Goal: Task Accomplishment & Management: Manage account settings

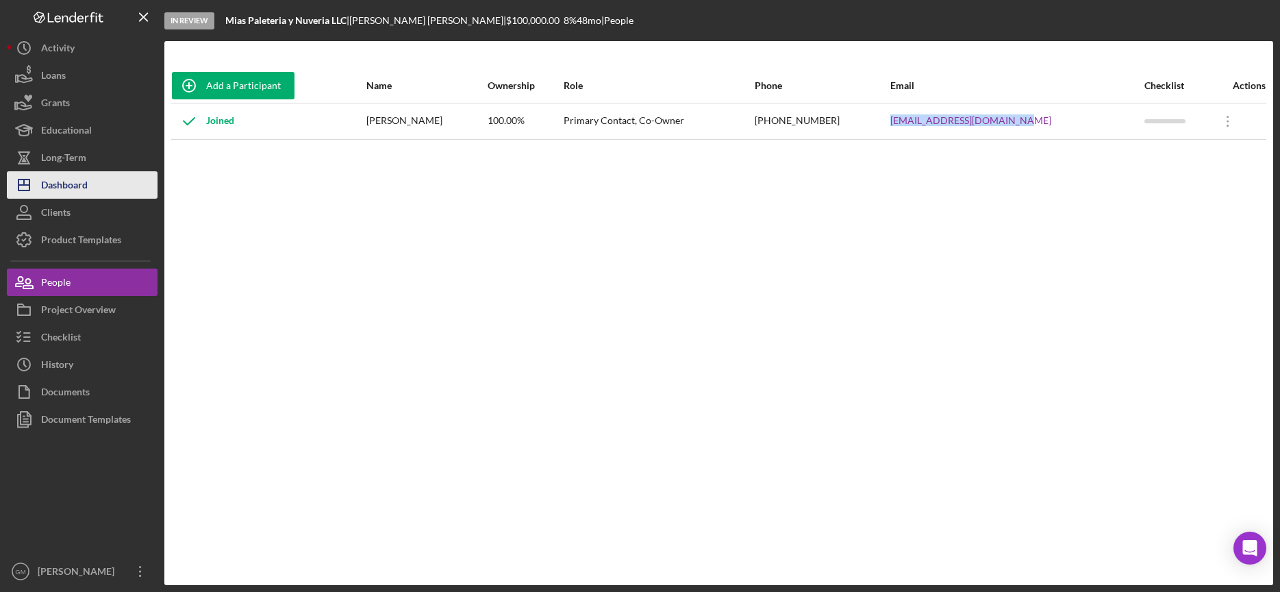
click at [94, 180] on button "Icon/Dashboard Dashboard" at bounding box center [82, 184] width 151 height 27
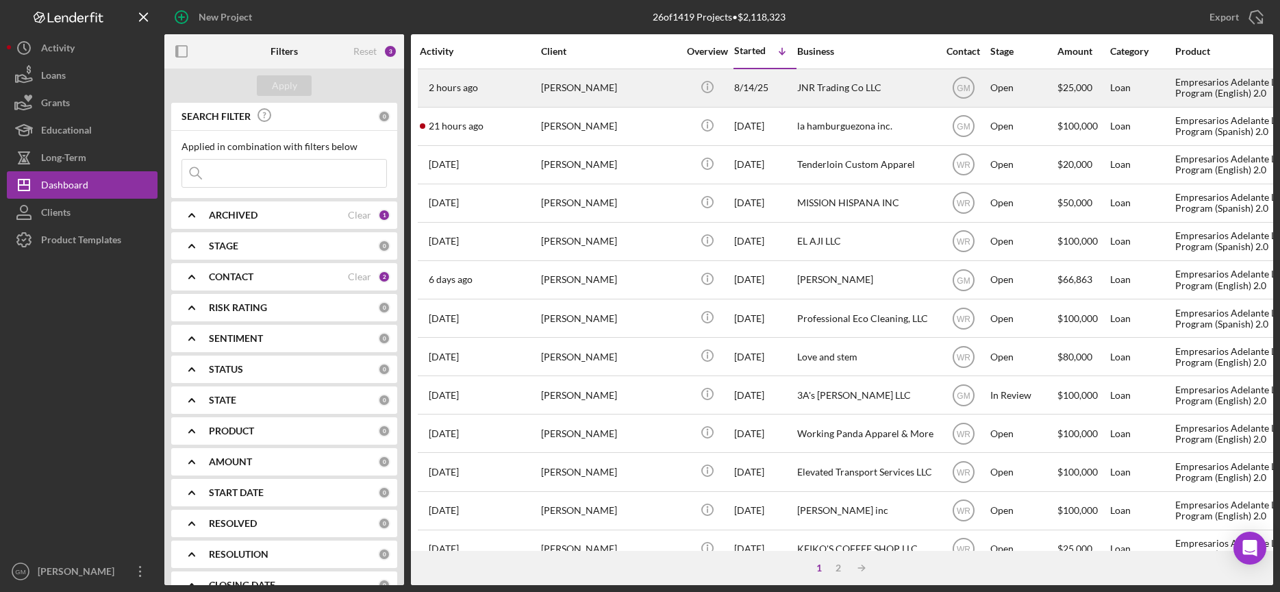
click at [842, 91] on div "JNR Trading Co LLC" at bounding box center [865, 88] width 137 height 36
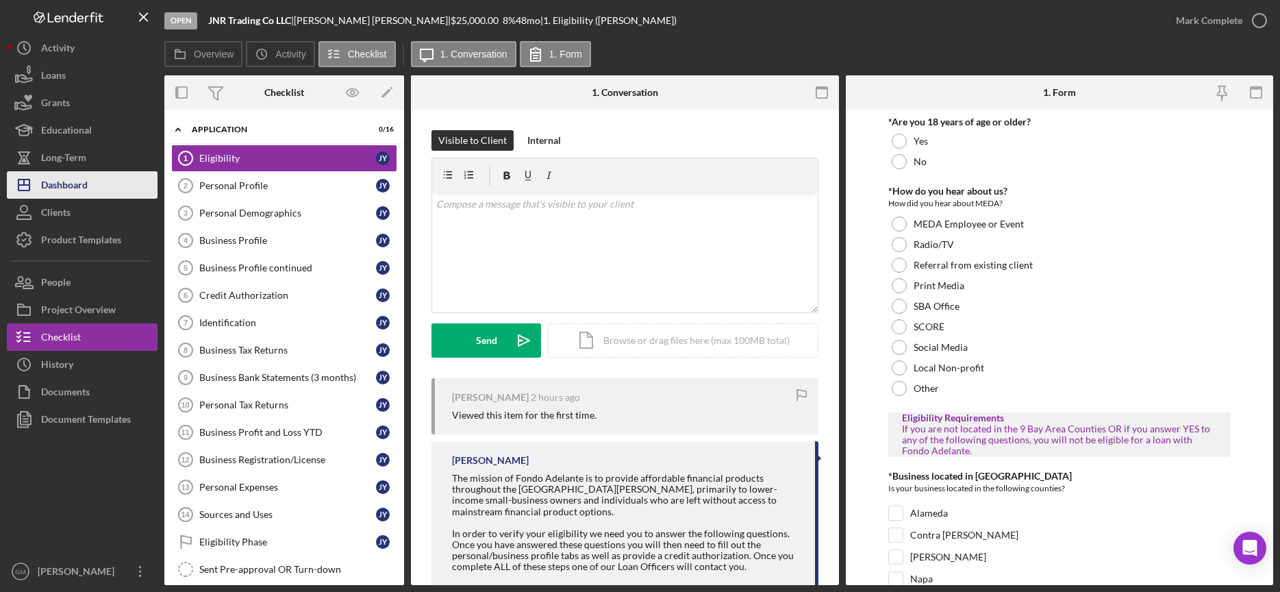
click at [111, 189] on button "Icon/Dashboard Dashboard" at bounding box center [82, 184] width 151 height 27
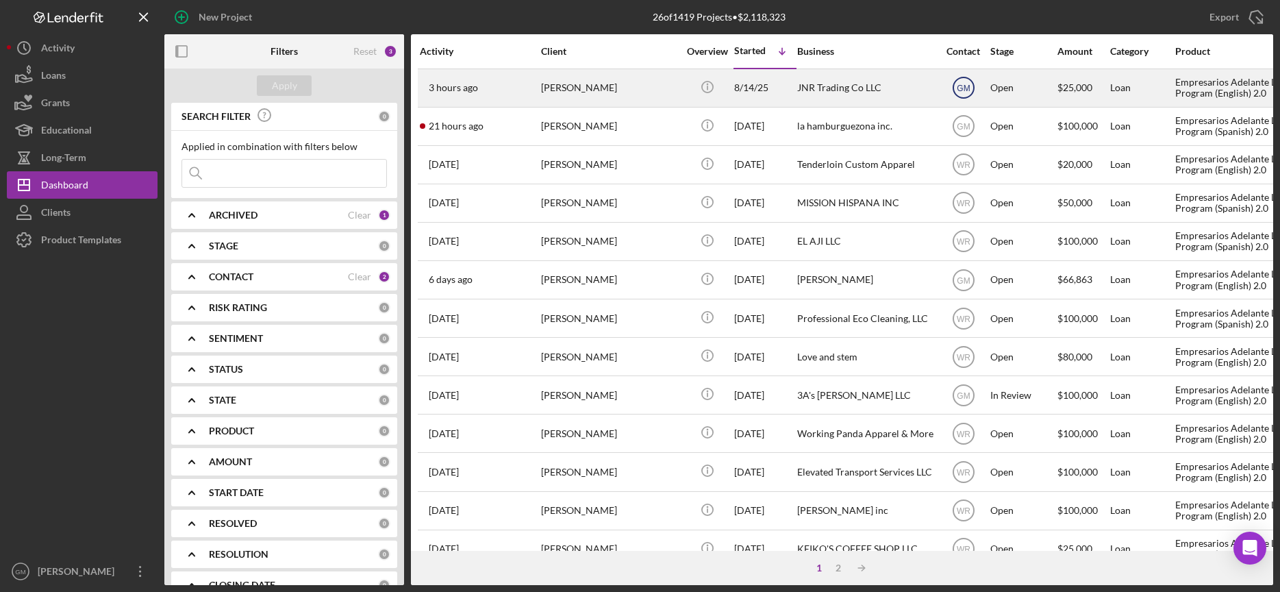
click at [971, 86] on icon "GM" at bounding box center [963, 88] width 34 height 34
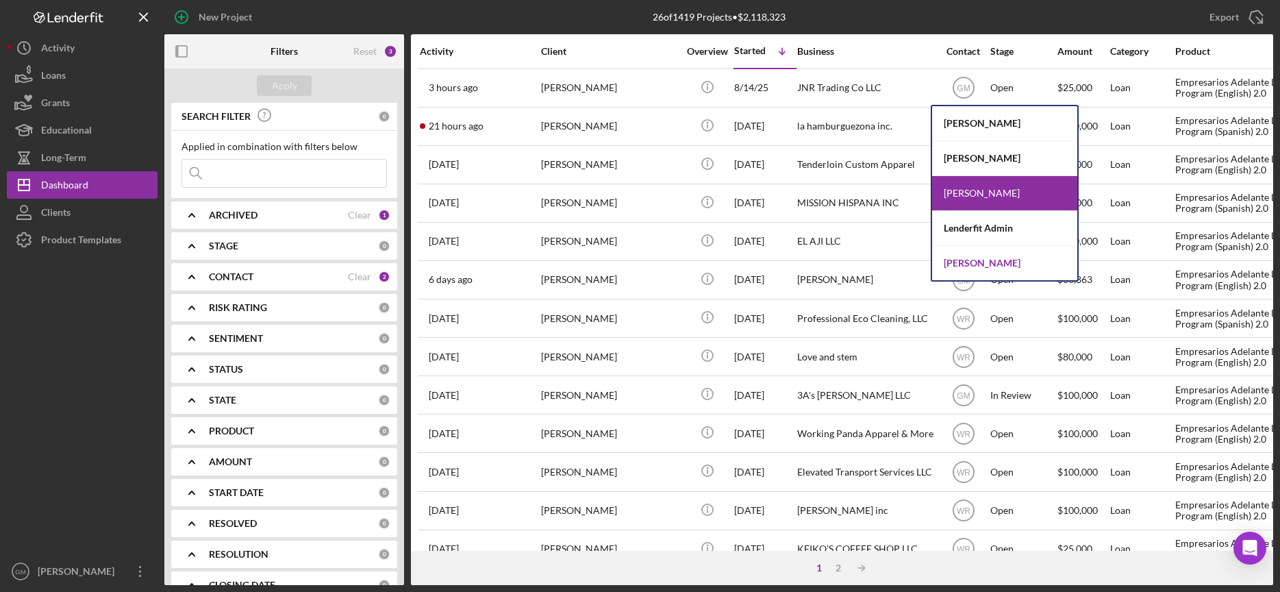
click at [972, 262] on div "[PERSON_NAME]" at bounding box center [1004, 263] width 145 height 34
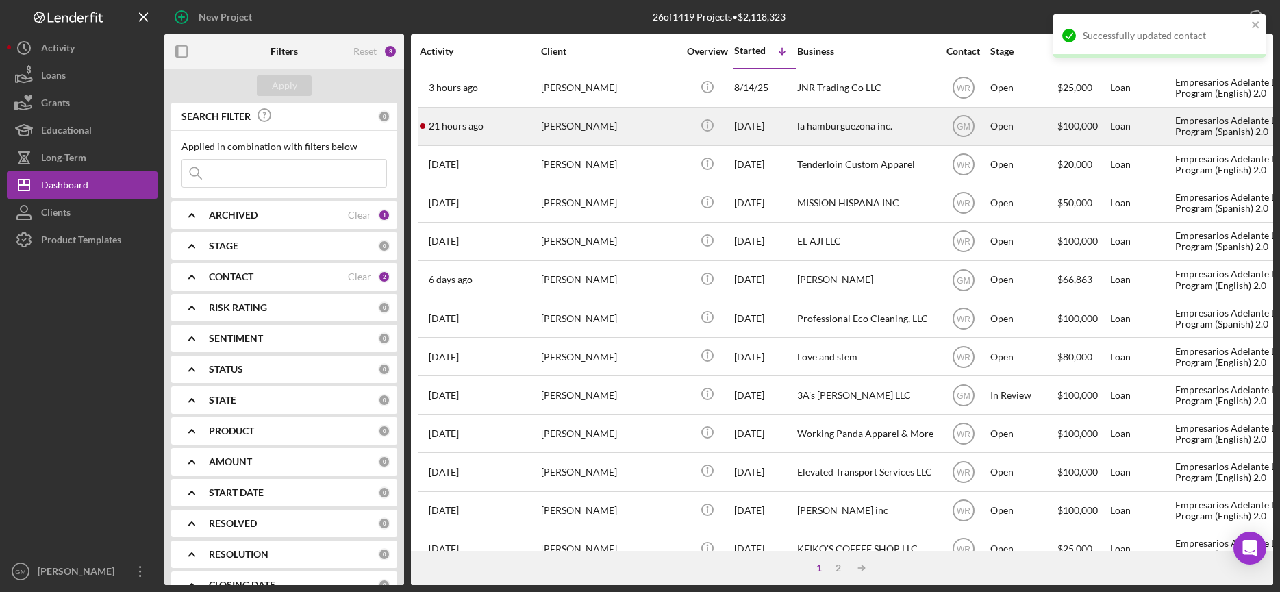
click at [832, 126] on div "la hamburguezona inc." at bounding box center [865, 126] width 137 height 36
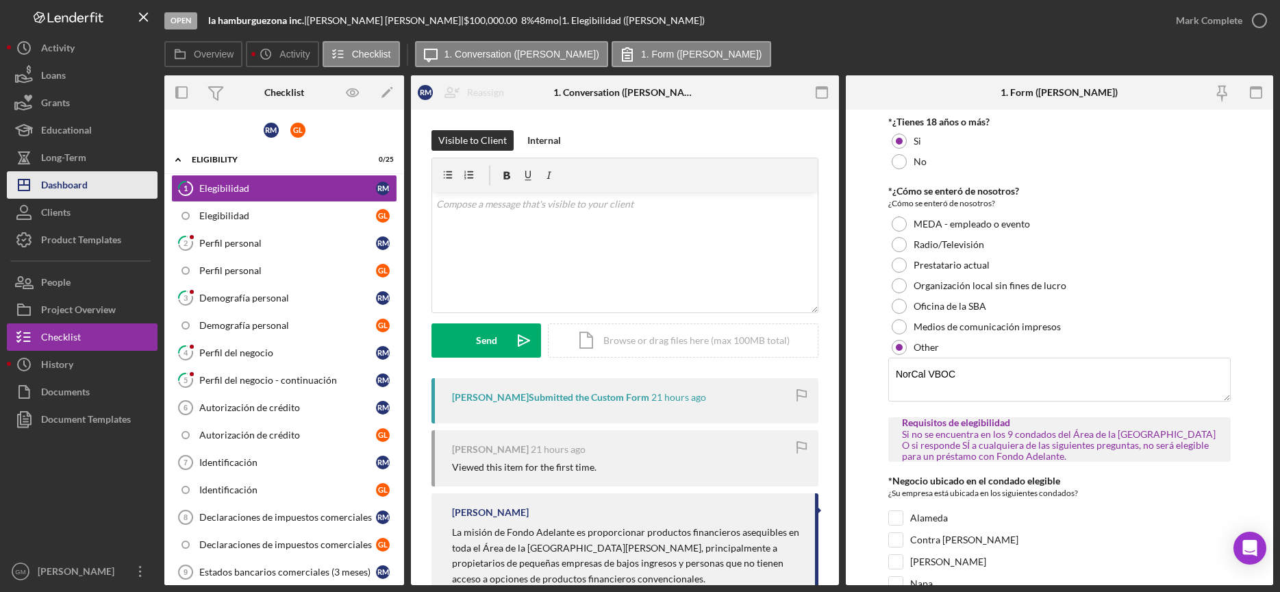
click at [87, 184] on div "Dashboard" at bounding box center [64, 186] width 47 height 31
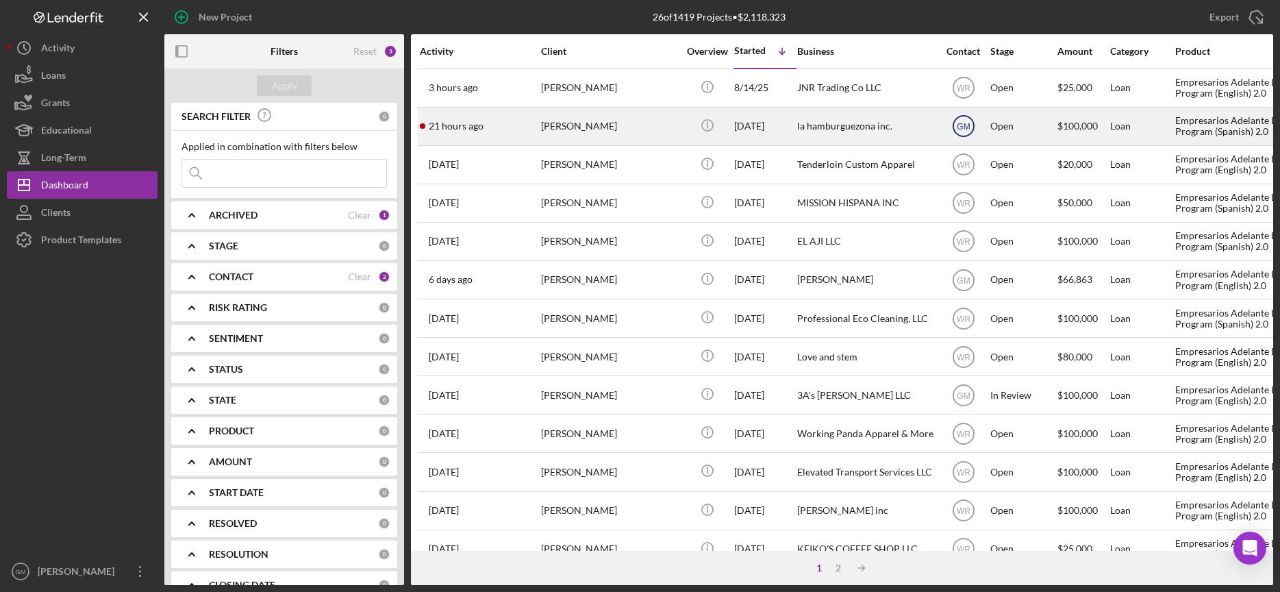
click at [964, 93] on text "GM" at bounding box center [964, 89] width 14 height 10
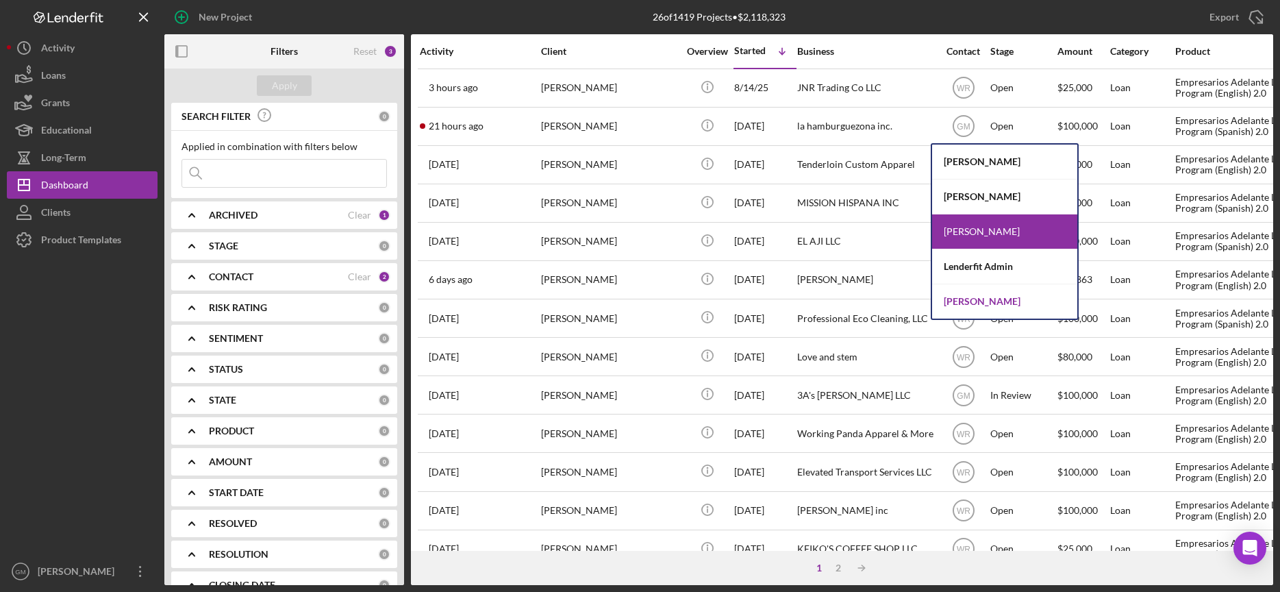
click at [976, 299] on div "[PERSON_NAME]" at bounding box center [1004, 301] width 145 height 34
